Goal: Find specific page/section: Find specific page/section

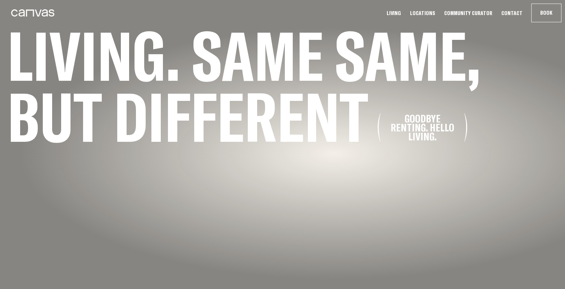
click at [473, 13] on link "Community Curator" at bounding box center [468, 13] width 53 height 8
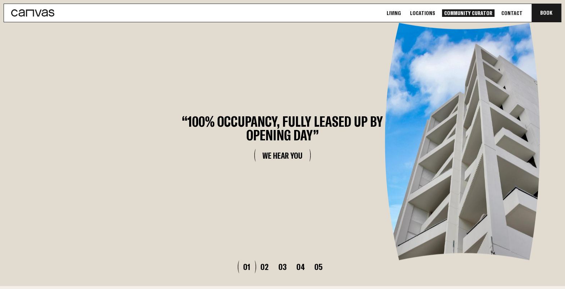
scroll to position [2355, 0]
